Goal: Check status: Check status

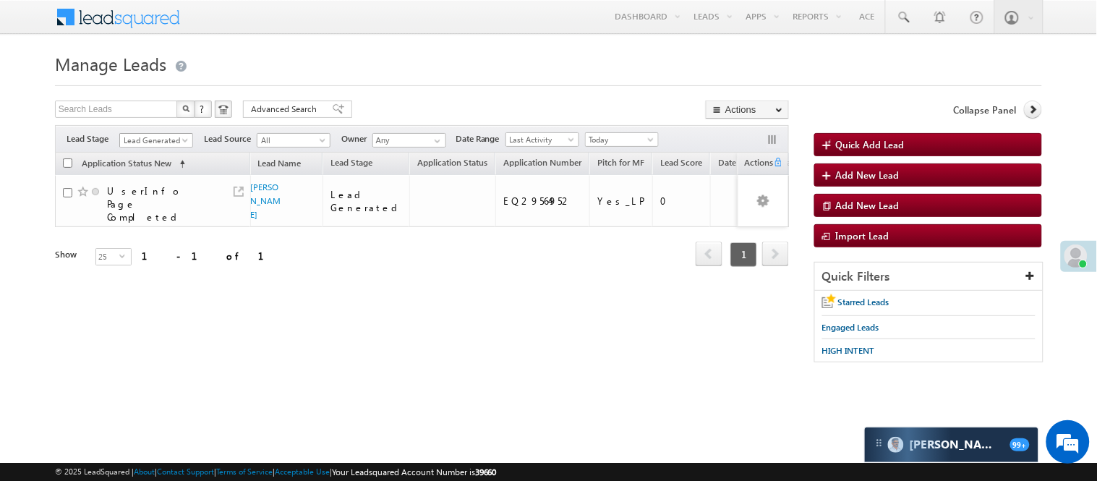
click at [176, 145] on span "Lead Generated" at bounding box center [154, 140] width 69 height 13
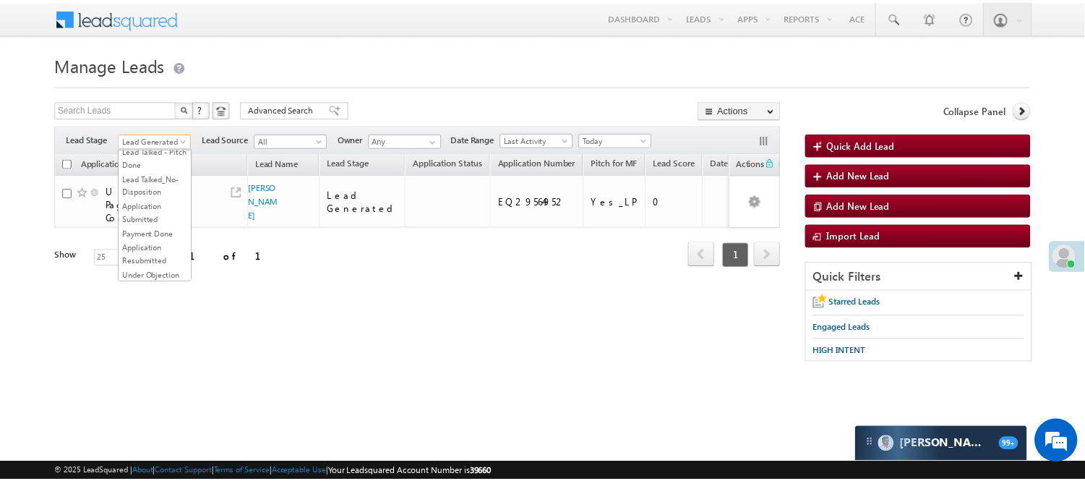
scroll to position [161, 0]
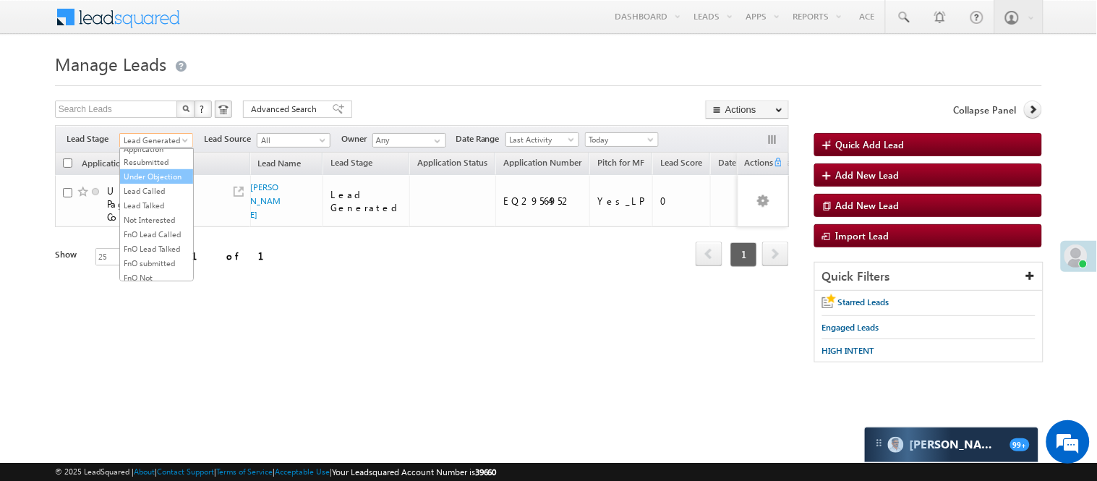
click at [152, 183] on link "Under Objection" at bounding box center [156, 176] width 73 height 13
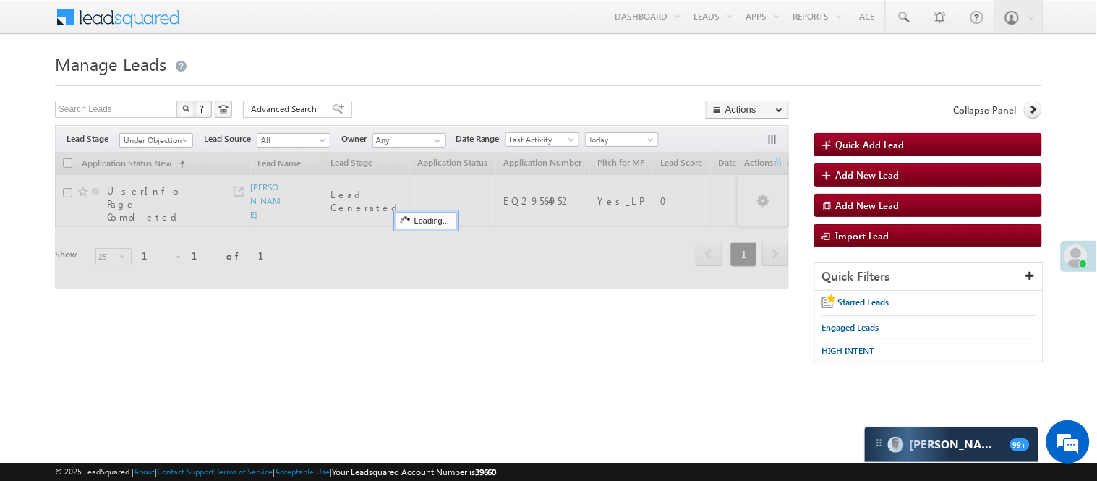
click at [408, 74] on h1 "Manage Leads" at bounding box center [548, 62] width 987 height 28
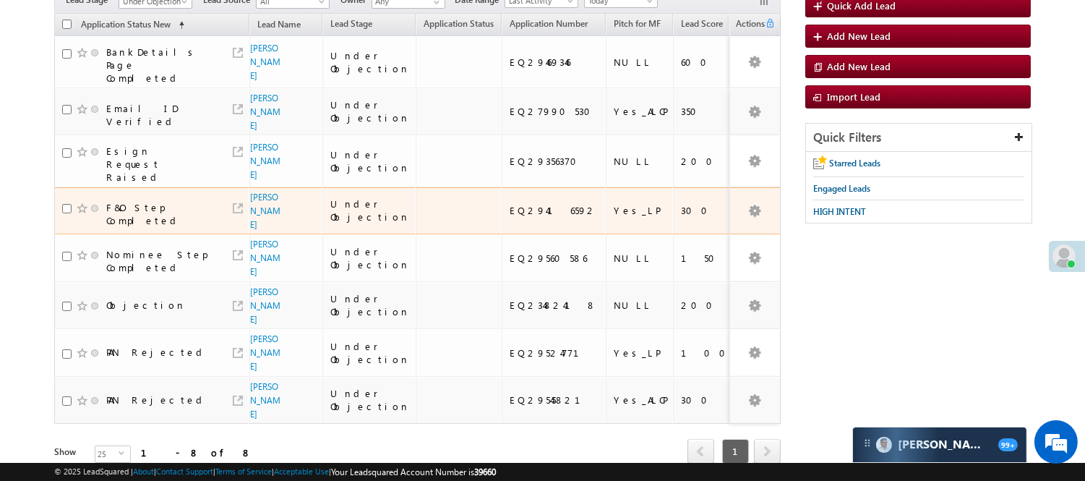
scroll to position [0, 0]
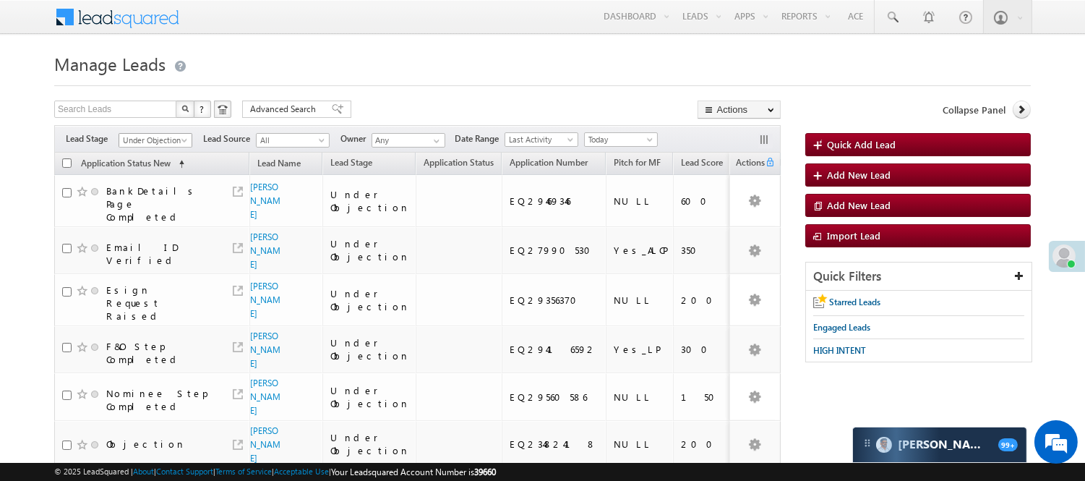
click at [168, 137] on span "Under Objection" at bounding box center [153, 140] width 69 height 13
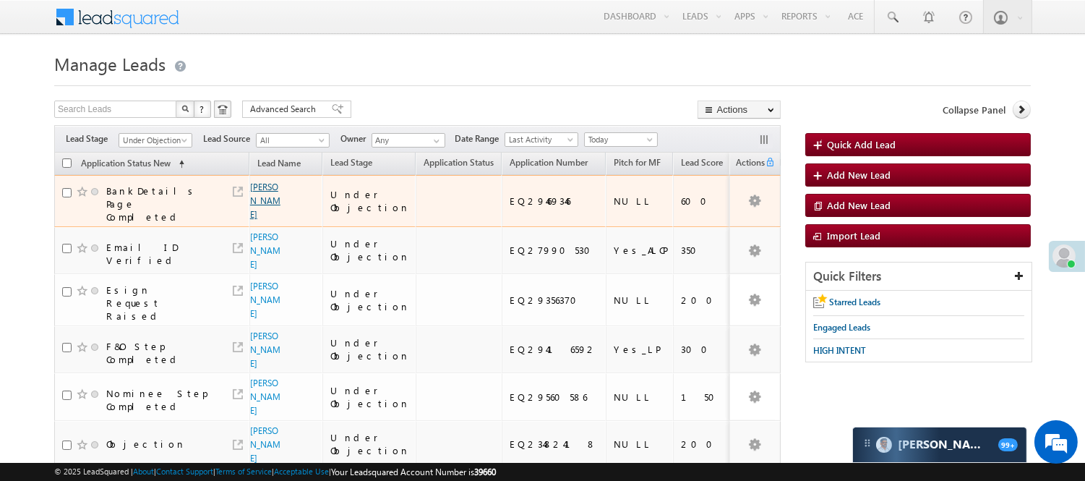
click at [265, 200] on link "[PERSON_NAME]" at bounding box center [265, 200] width 30 height 38
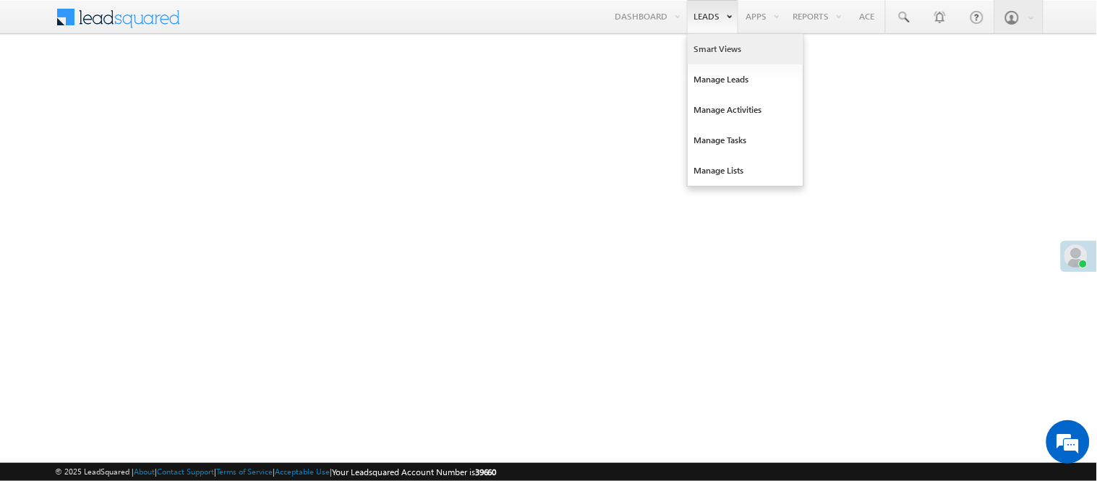
click at [714, 49] on link "Smart Views" at bounding box center [746, 49] width 116 height 30
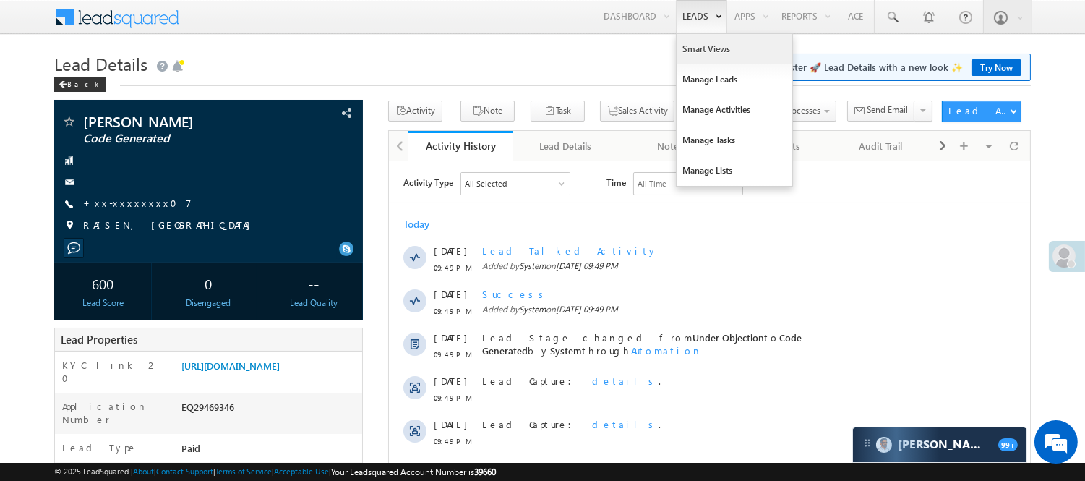
click at [699, 46] on link "Smart Views" at bounding box center [735, 49] width 116 height 30
